Goal: Task Accomplishment & Management: Complete application form

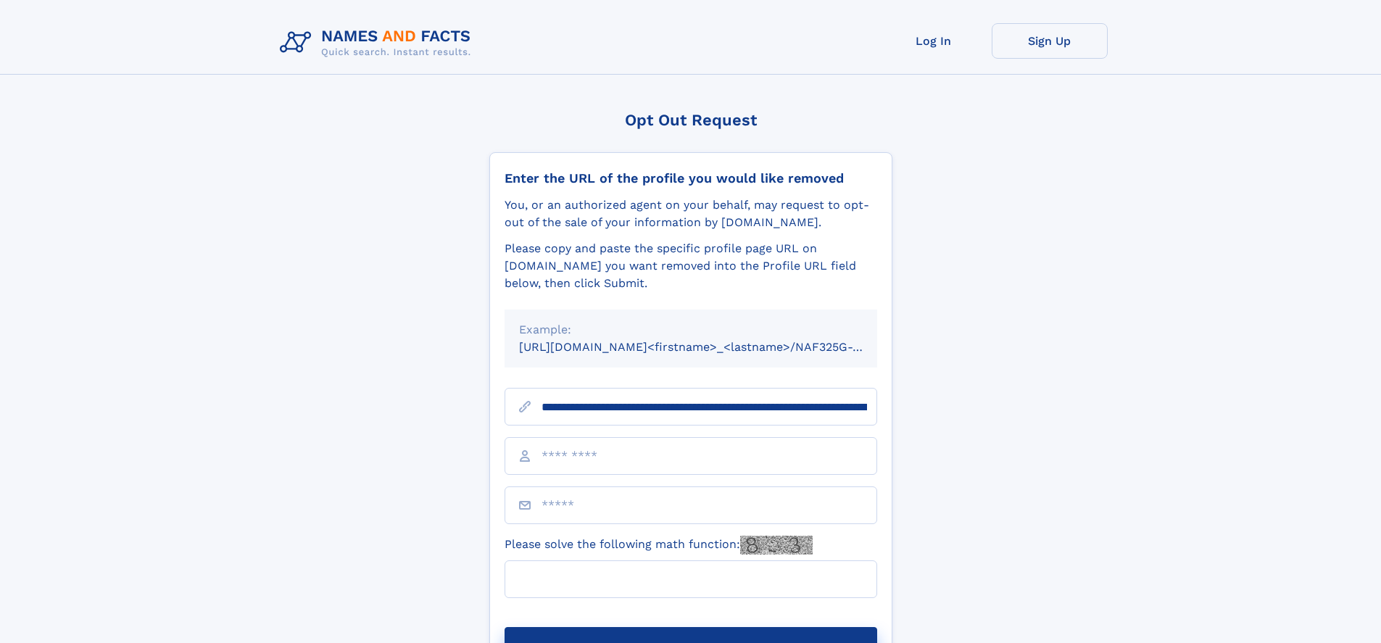
scroll to position [0, 154]
type input "**********"
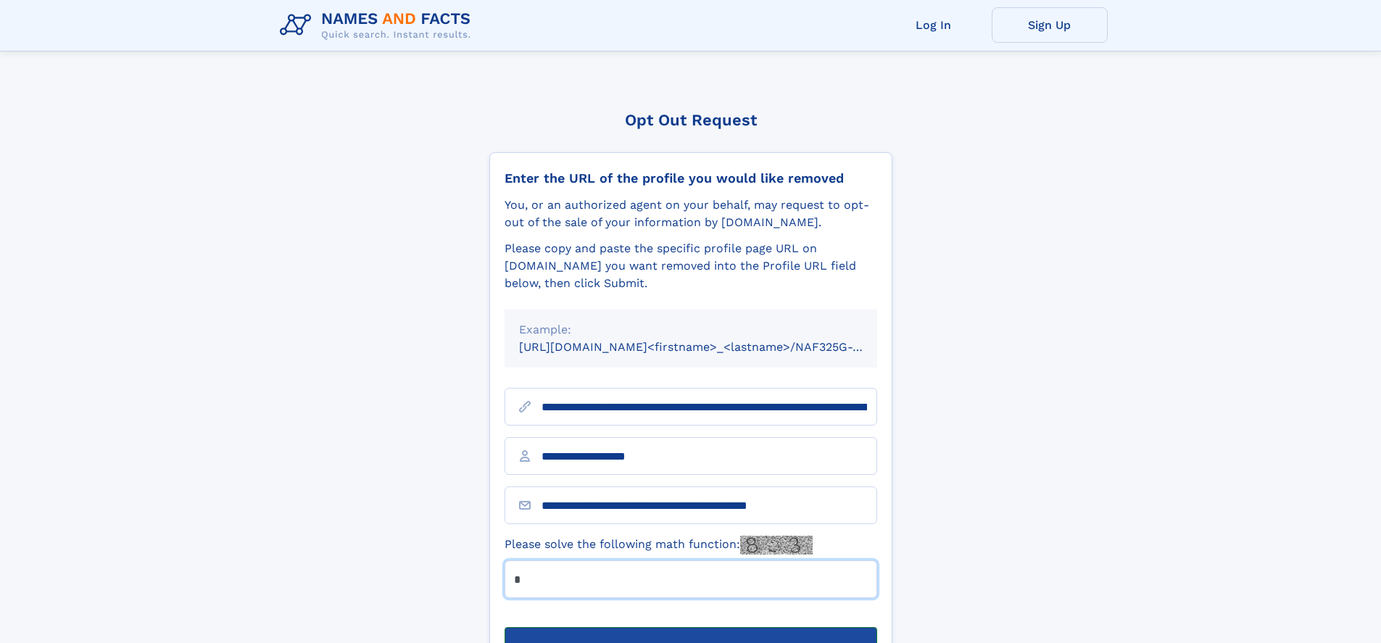
type input "*"
click at [690, 627] on button "Submit Opt Out Request" at bounding box center [691, 650] width 373 height 46
